Goal: Information Seeking & Learning: Learn about a topic

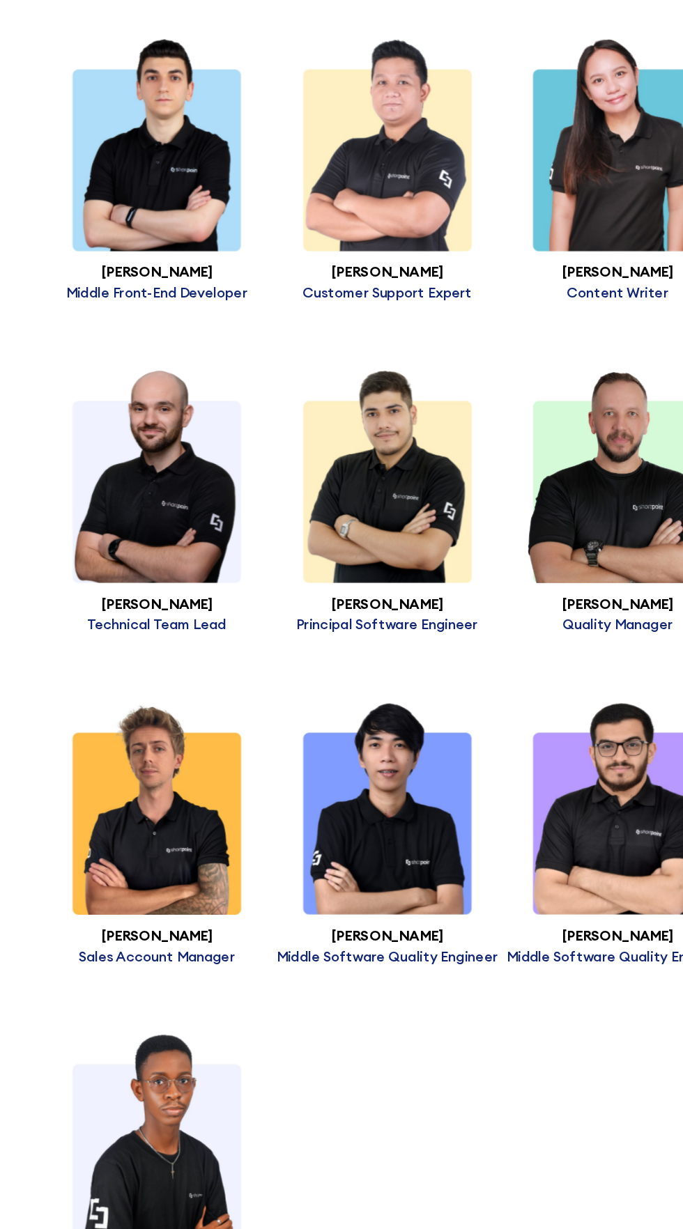
scroll to position [8780, 0]
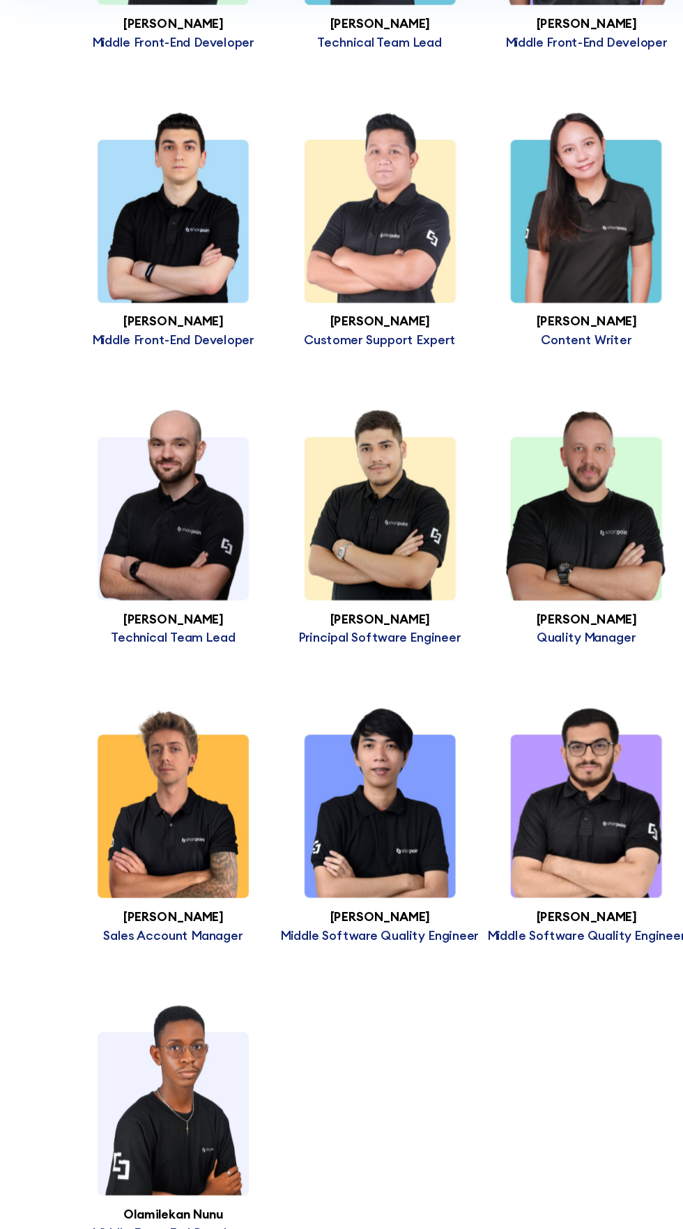
click at [185, 559] on img at bounding box center [156, 505] width 186 height 171
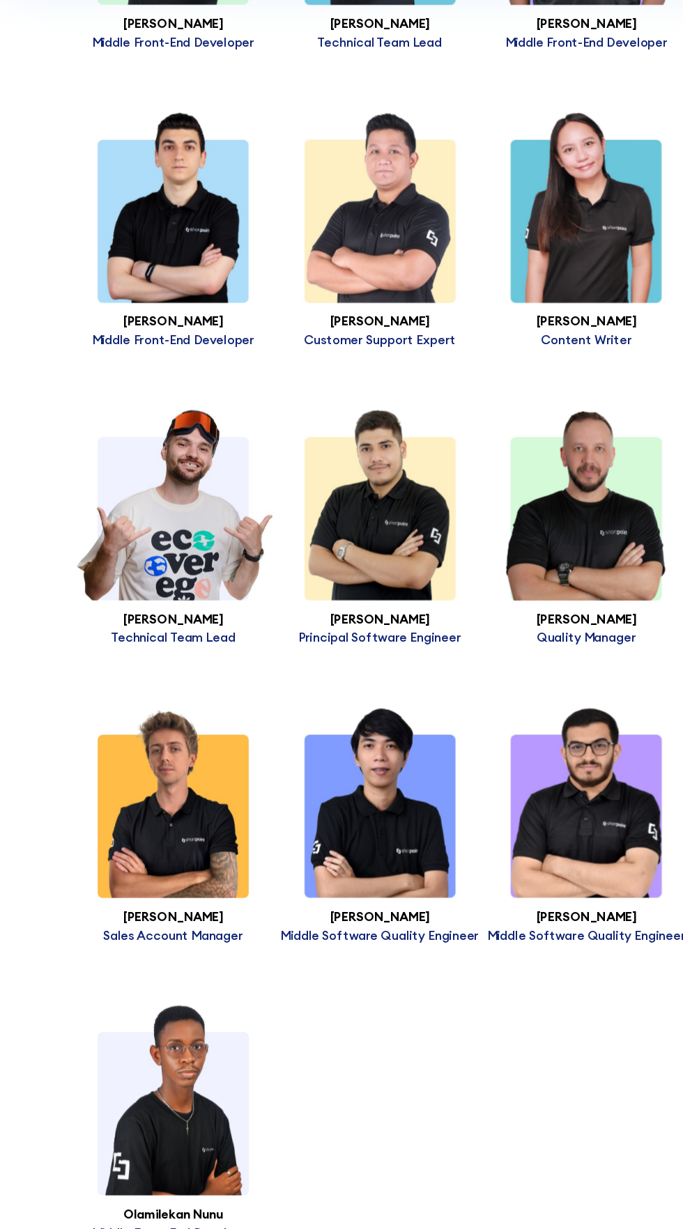
click at [334, 591] on img at bounding box center [342, 505] width 186 height 171
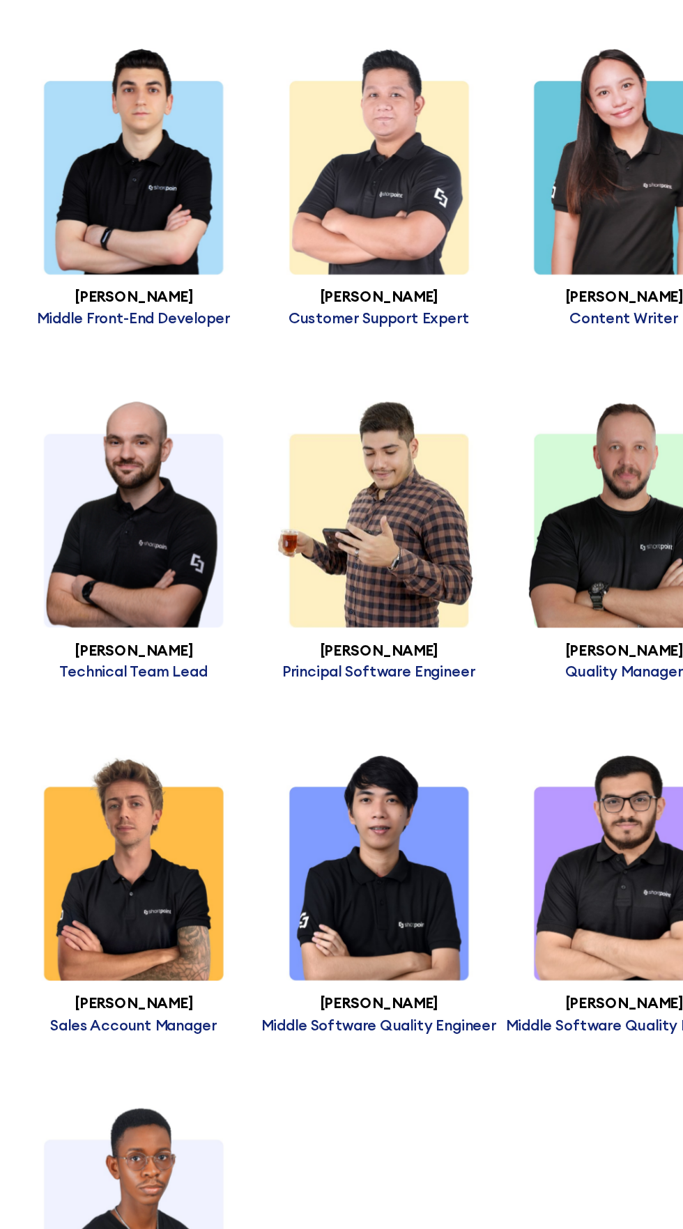
click at [533, 572] on img at bounding box center [527, 505] width 186 height 171
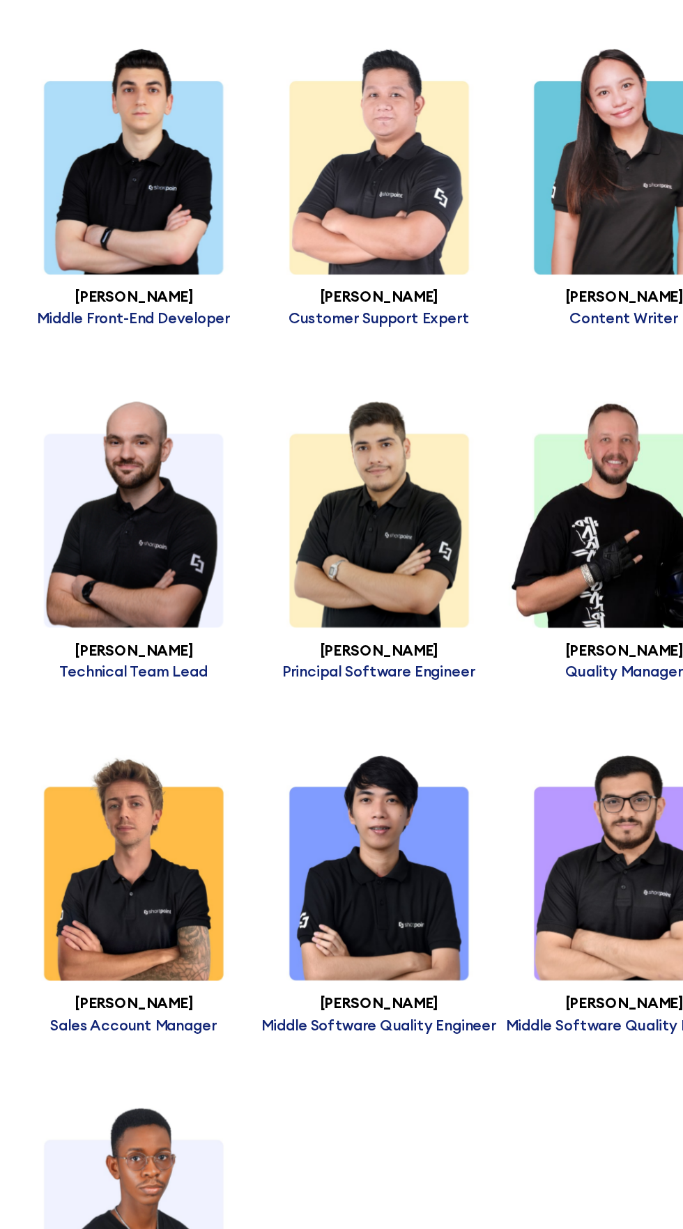
click at [511, 824] on img at bounding box center [527, 772] width 186 height 171
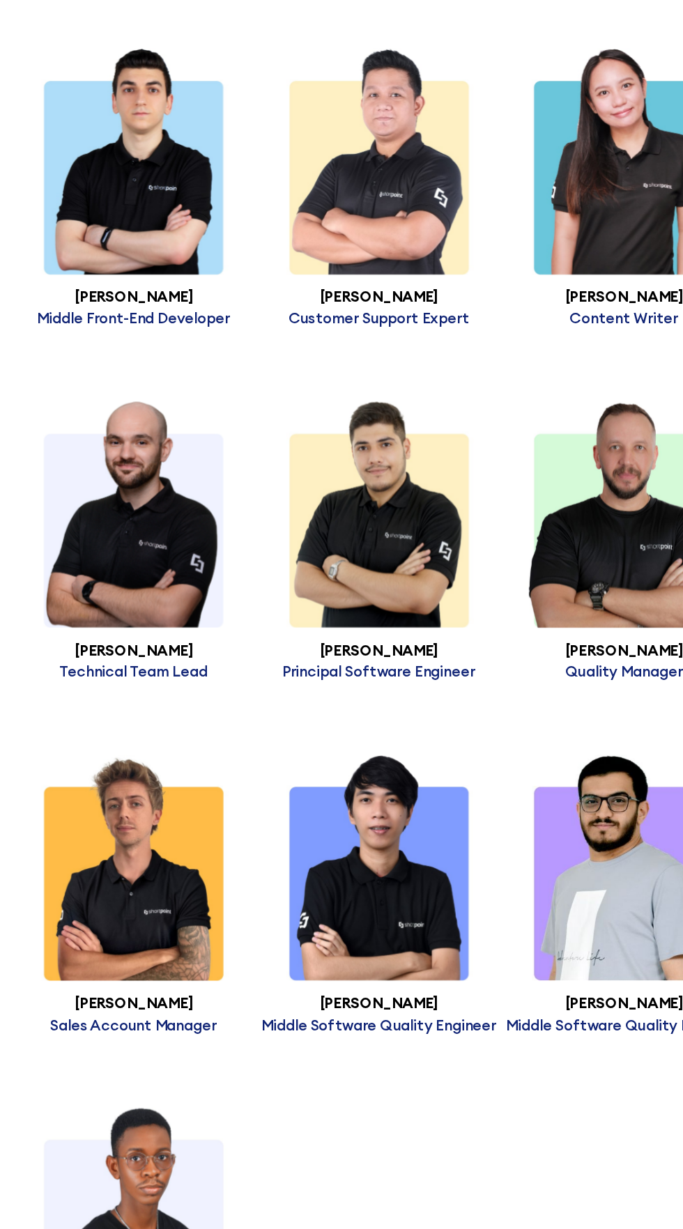
click at [347, 859] on img at bounding box center [342, 772] width 186 height 171
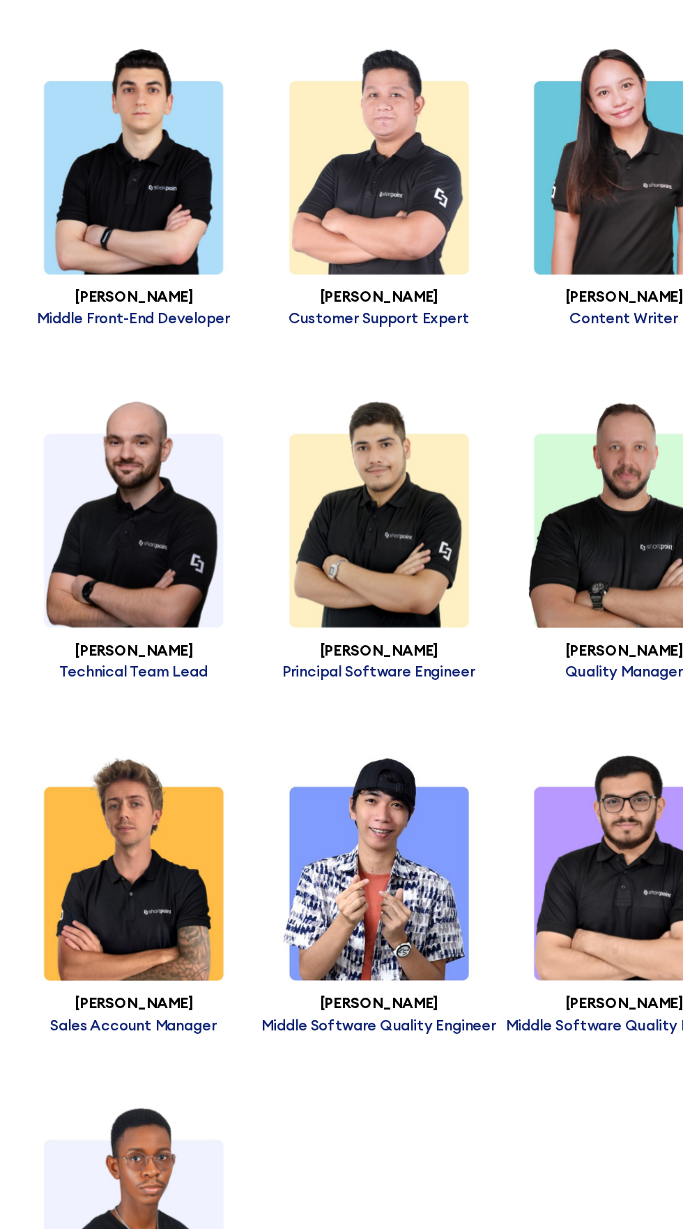
click at [147, 859] on img at bounding box center [156, 772] width 186 height 171
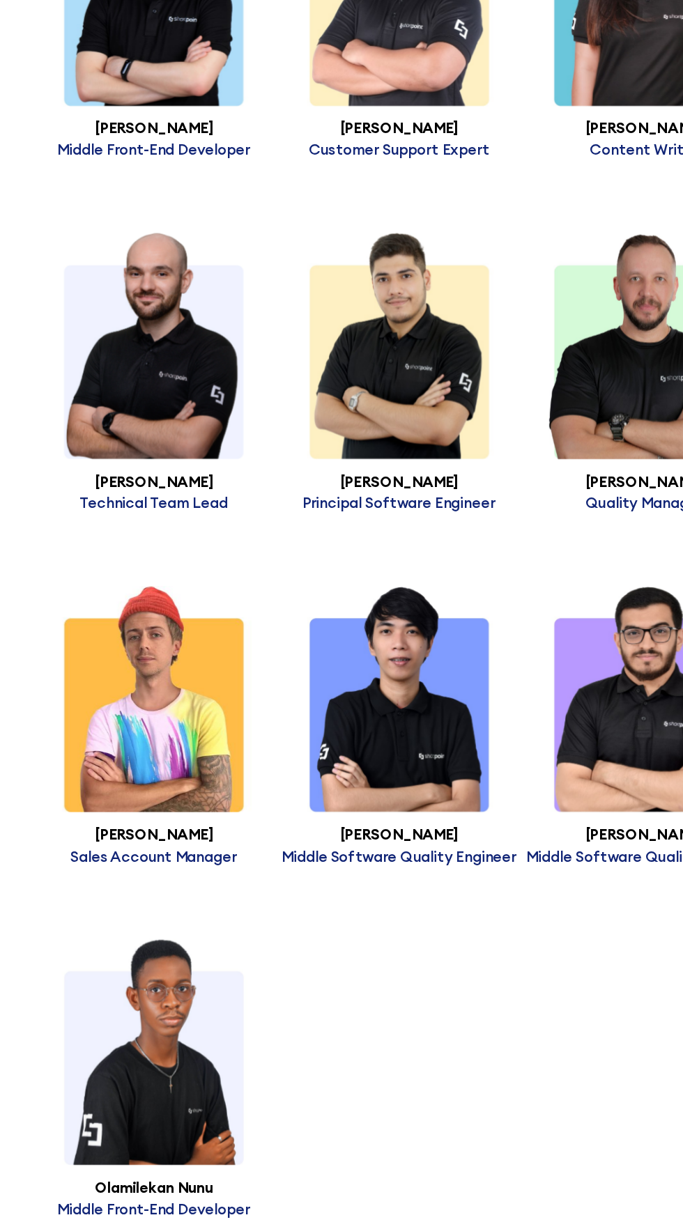
click at [142, 1112] on img at bounding box center [156, 1040] width 186 height 171
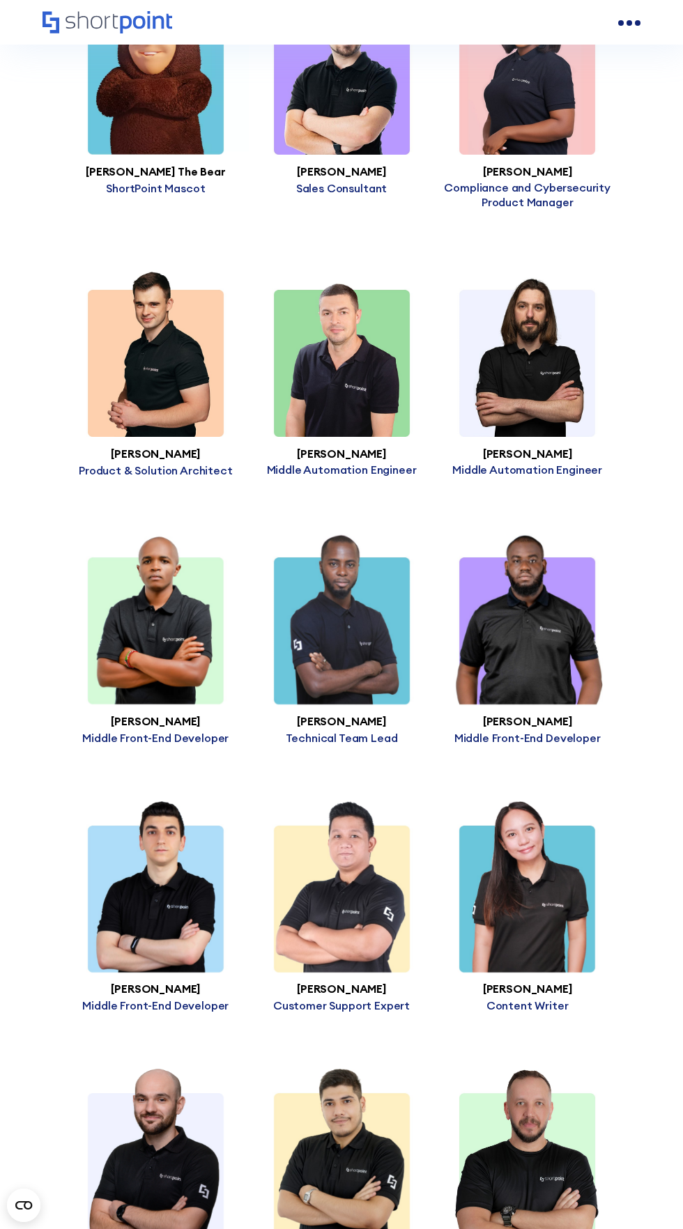
scroll to position [8126, 0]
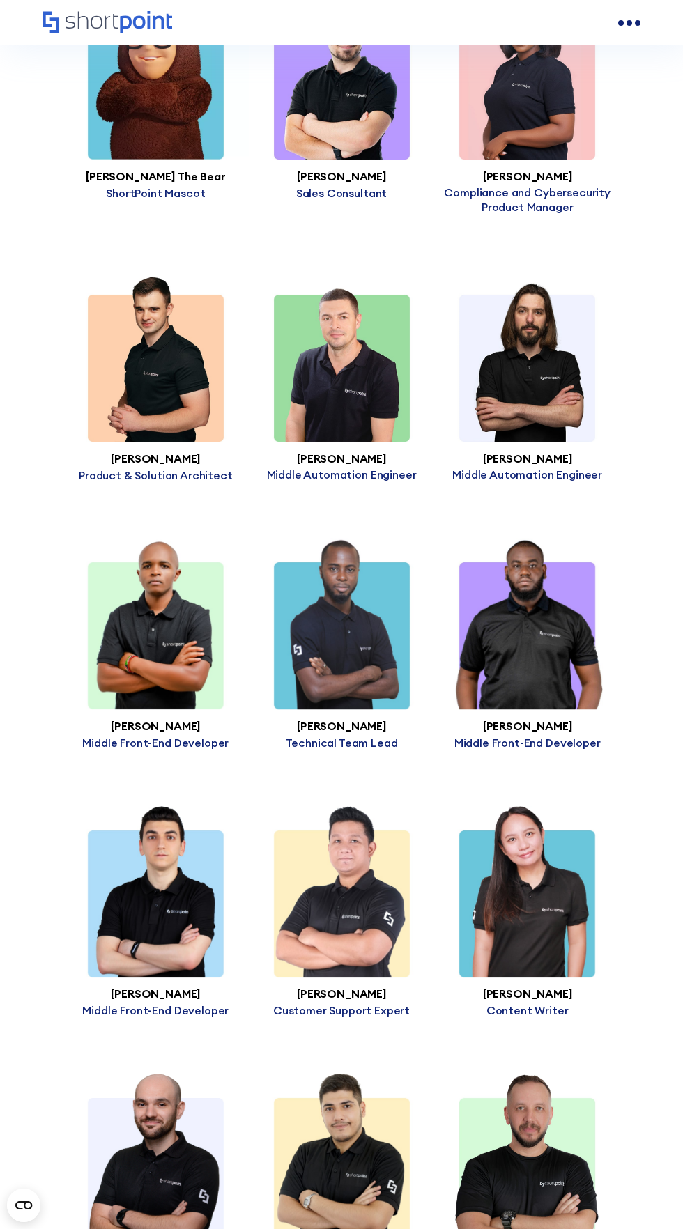
click at [564, 709] on img at bounding box center [527, 623] width 186 height 171
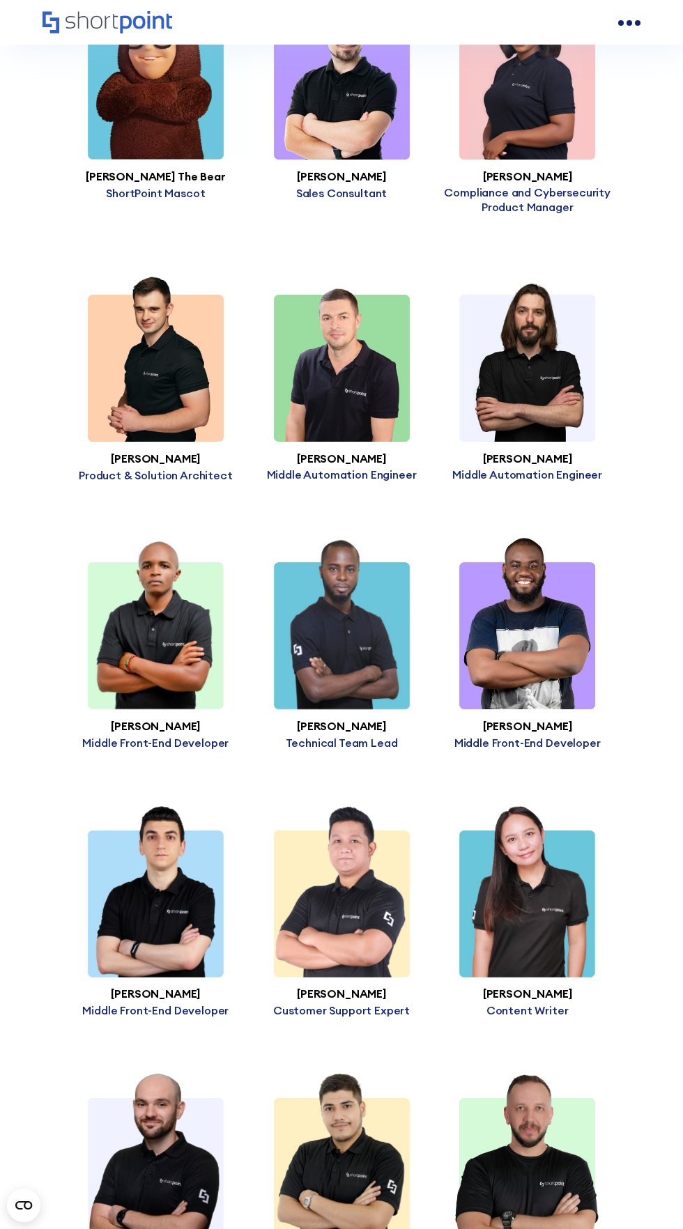
click at [126, 978] on img at bounding box center [156, 891] width 186 height 171
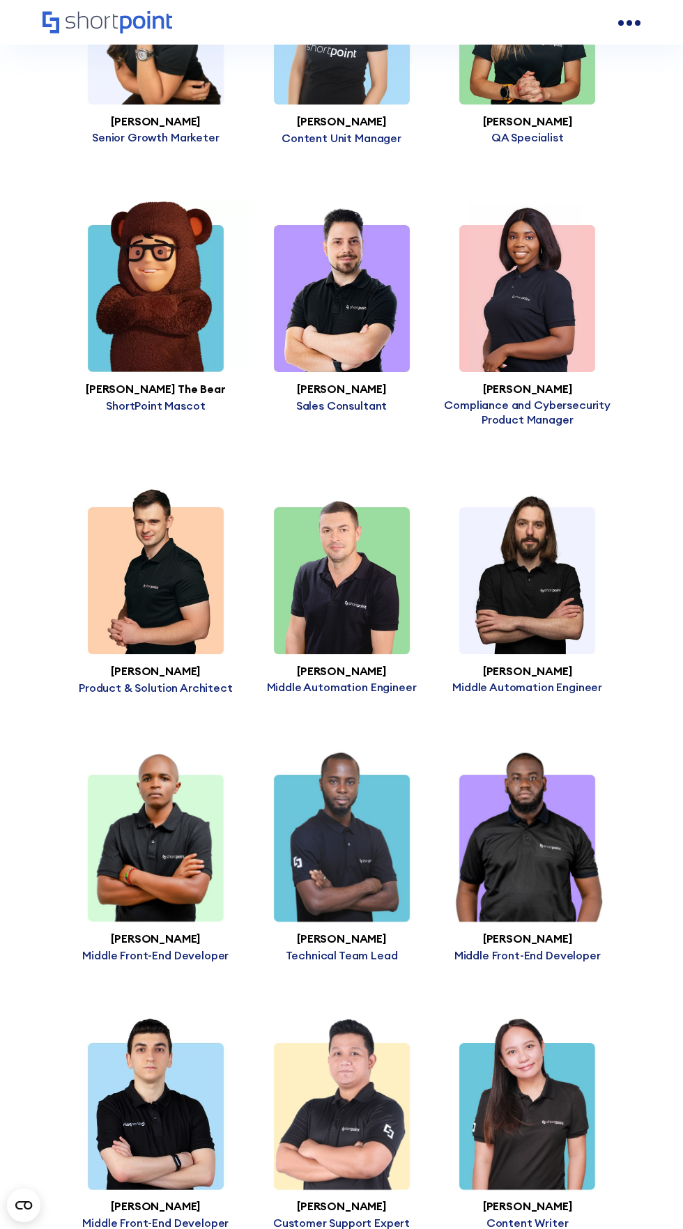
scroll to position [7902, 0]
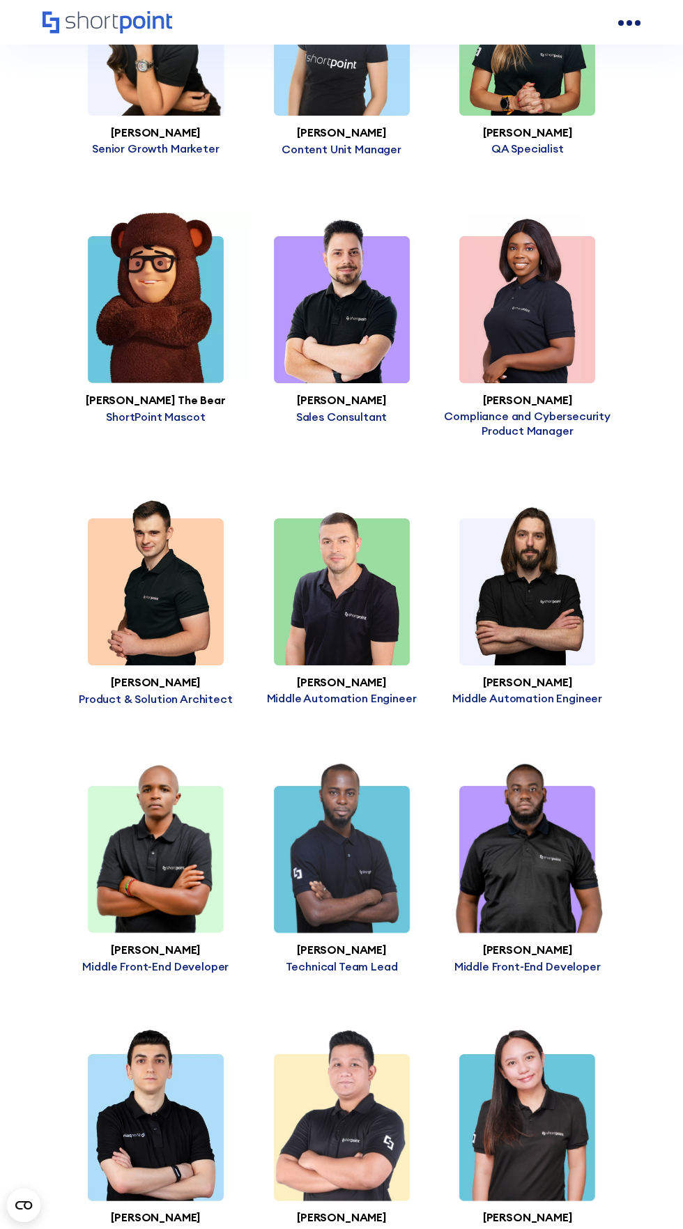
click at [154, 371] on img at bounding box center [156, 297] width 186 height 171
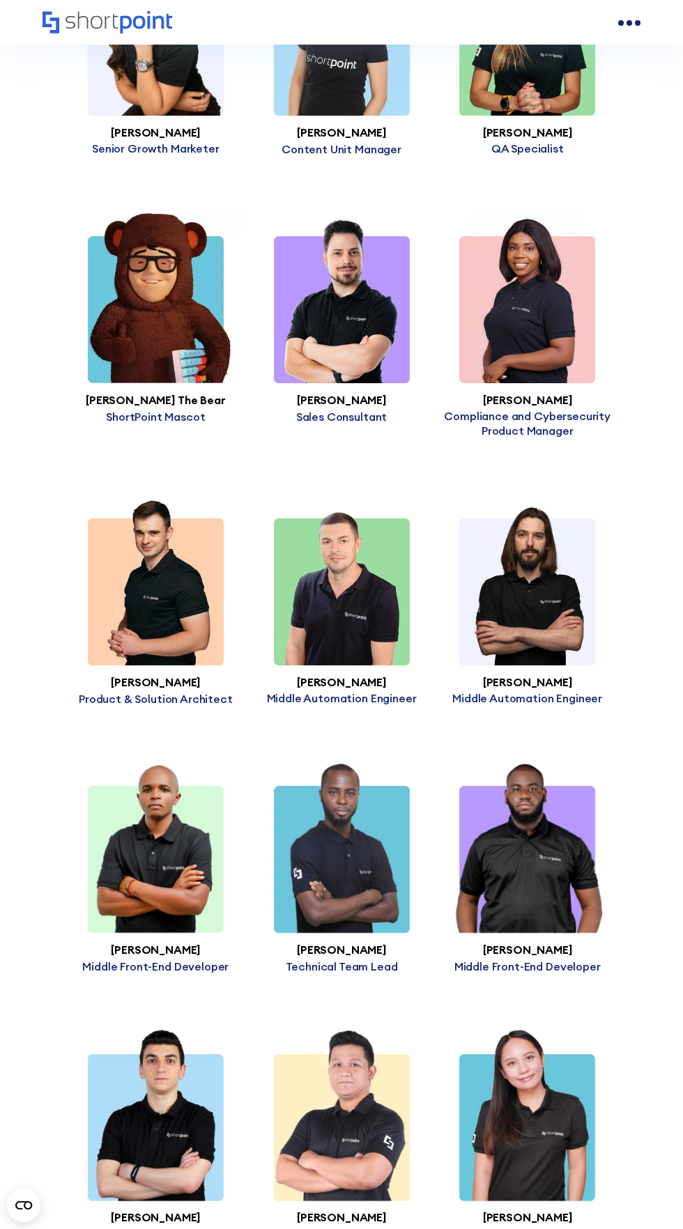
click at [136, 362] on img at bounding box center [156, 297] width 186 height 171
click at [199, 335] on img at bounding box center [156, 297] width 186 height 171
click at [148, 342] on img at bounding box center [156, 297] width 186 height 171
click at [355, 369] on img at bounding box center [342, 297] width 186 height 171
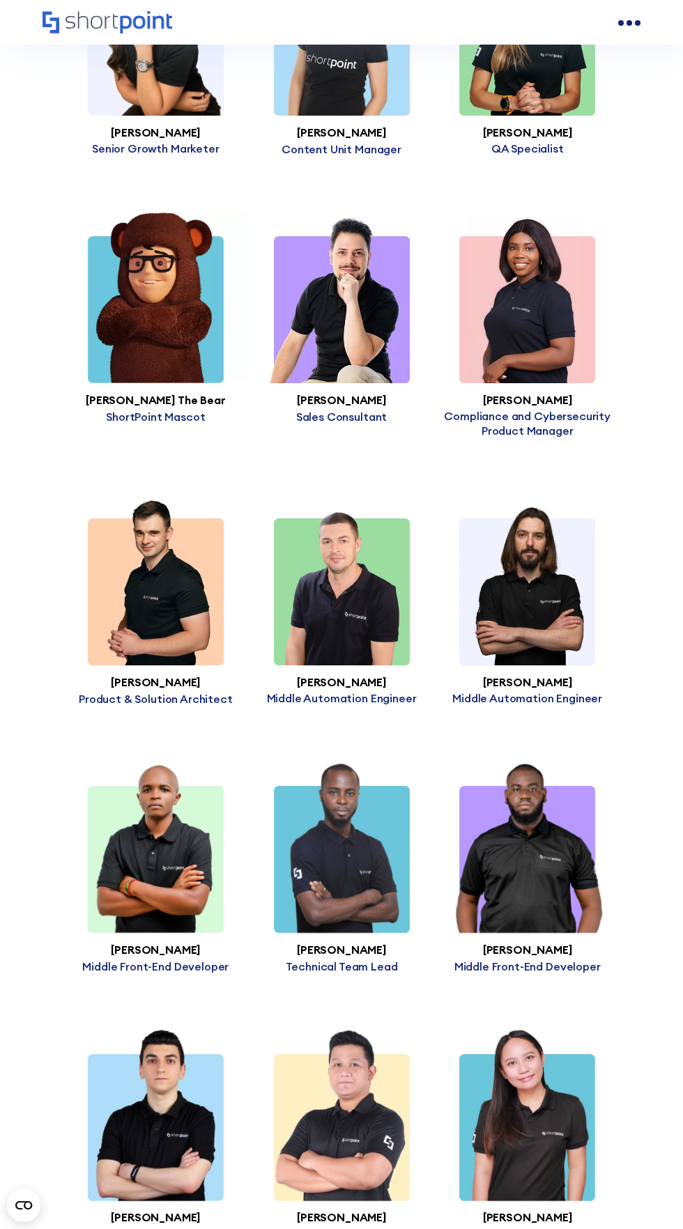
click at [346, 383] on img at bounding box center [342, 297] width 186 height 171
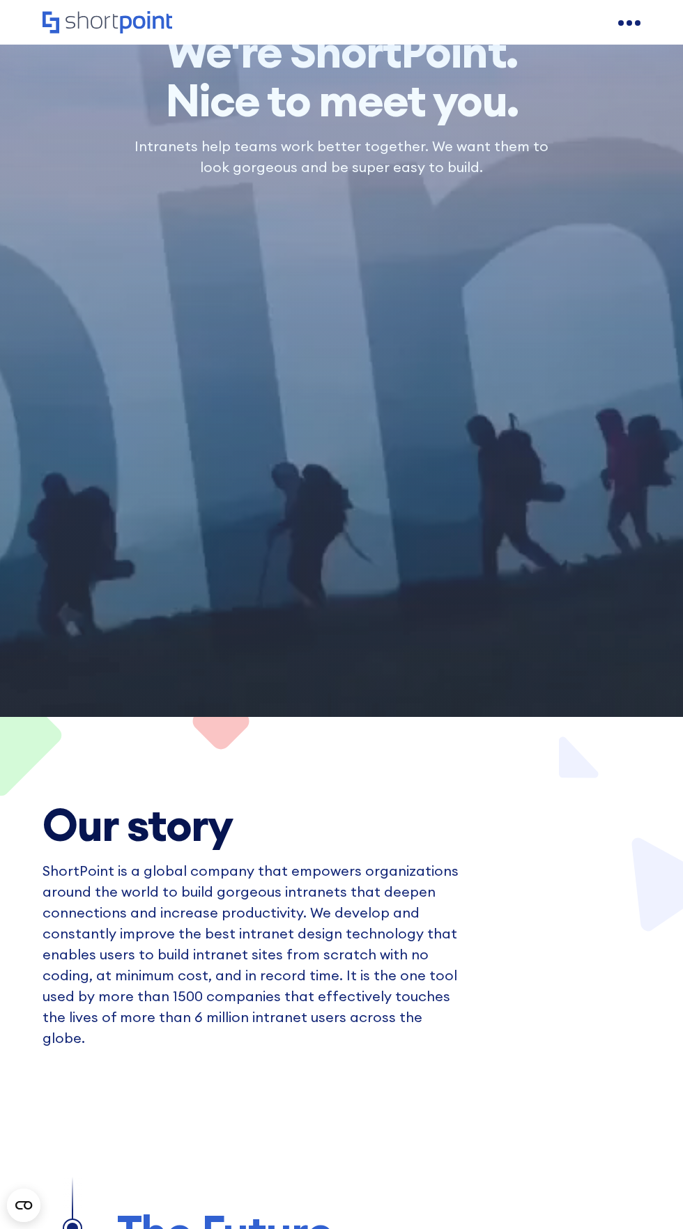
scroll to position [400, 0]
